Goal: Task Accomplishment & Management: Manage account settings

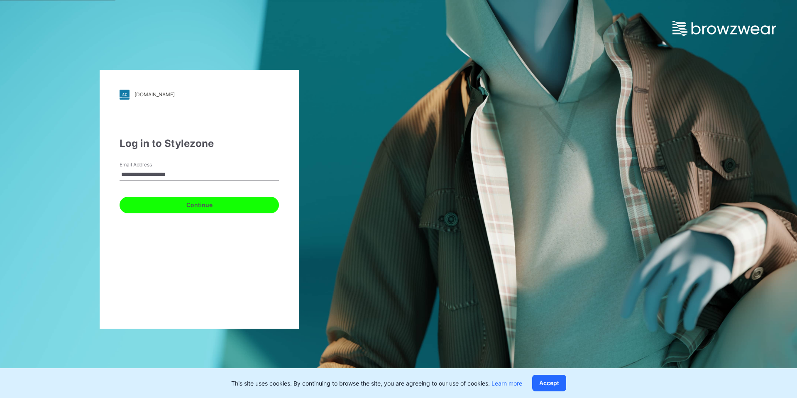
click at [201, 202] on button "Continue" at bounding box center [198, 205] width 159 height 17
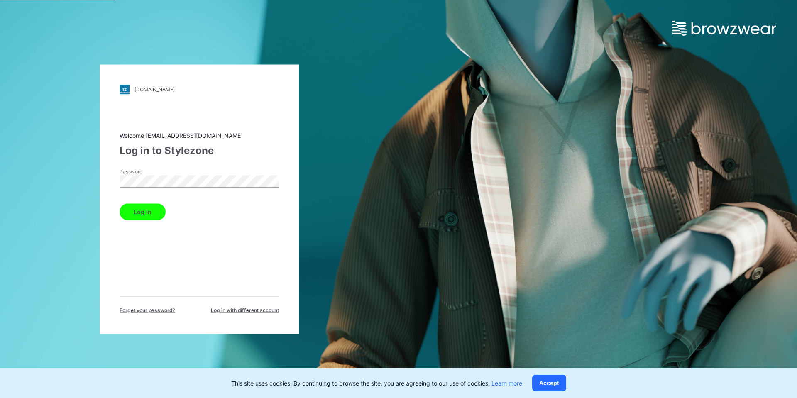
click at [119, 203] on button "Log in" at bounding box center [142, 211] width 46 height 17
